Goal: Task Accomplishment & Management: Manage account settings

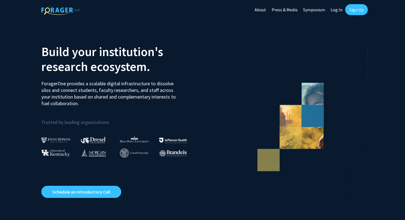
click at [335, 9] on link "Log In" at bounding box center [336, 9] width 17 height 19
select select
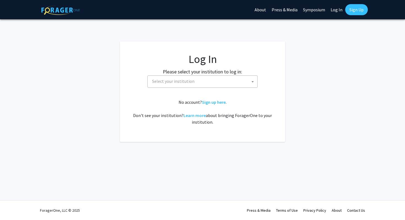
click at [203, 82] on span "Select your institution" at bounding box center [203, 80] width 107 height 11
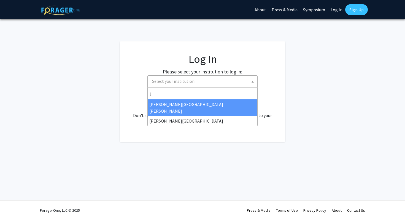
type input "j"
select select "1"
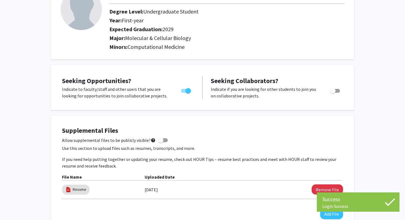
scroll to position [95, 0]
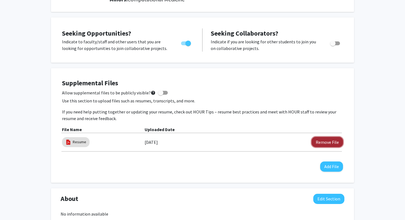
click at [323, 140] on button "Remove File" at bounding box center [327, 142] width 31 height 10
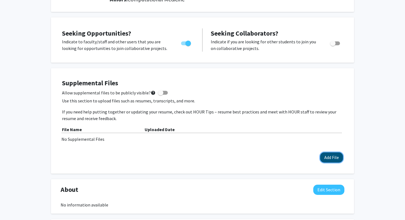
click at [329, 156] on button "Add File" at bounding box center [331, 157] width 23 height 10
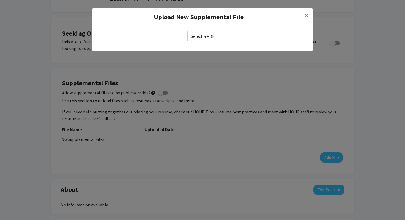
click at [209, 36] on label "Select a PDF" at bounding box center [202, 36] width 31 height 10
click at [0, 0] on input "Select a PDF" at bounding box center [0, 0] width 0 height 0
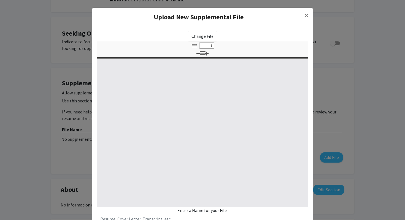
select select "custom"
type input "0"
select select "custom"
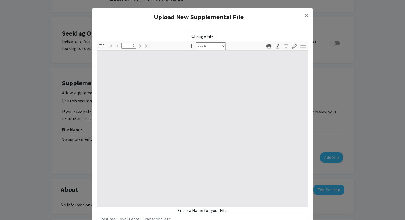
type input "1"
select select "auto"
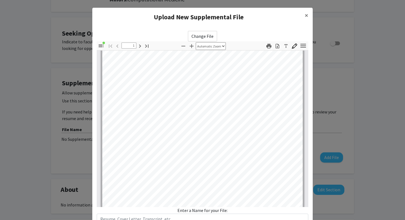
type input "2"
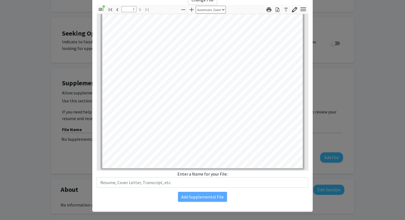
scroll to position [41, 0]
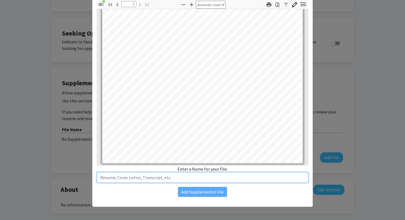
click at [209, 178] on input "text" at bounding box center [203, 177] width 212 height 10
type input "Resume"
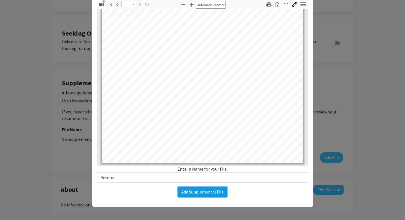
click at [199, 190] on button "Add Supplemental File" at bounding box center [202, 192] width 49 height 10
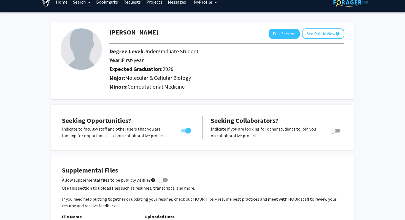
scroll to position [0, 0]
